Goal: Transaction & Acquisition: Obtain resource

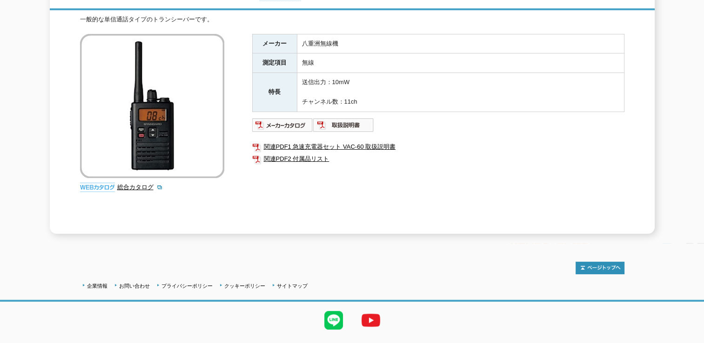
scroll to position [140, 0]
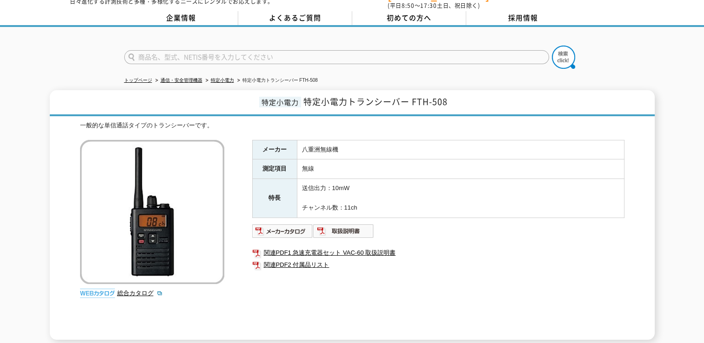
scroll to position [93, 0]
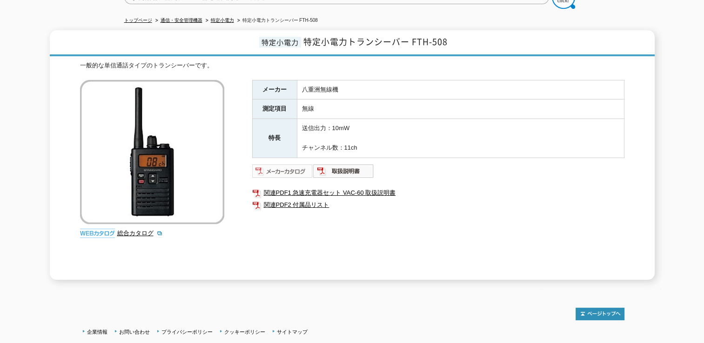
click at [307, 165] on img at bounding box center [282, 171] width 61 height 15
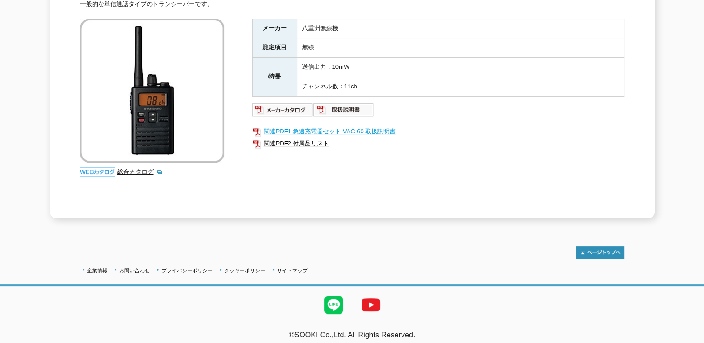
scroll to position [155, 0]
